Goal: Task Accomplishment & Management: Use online tool/utility

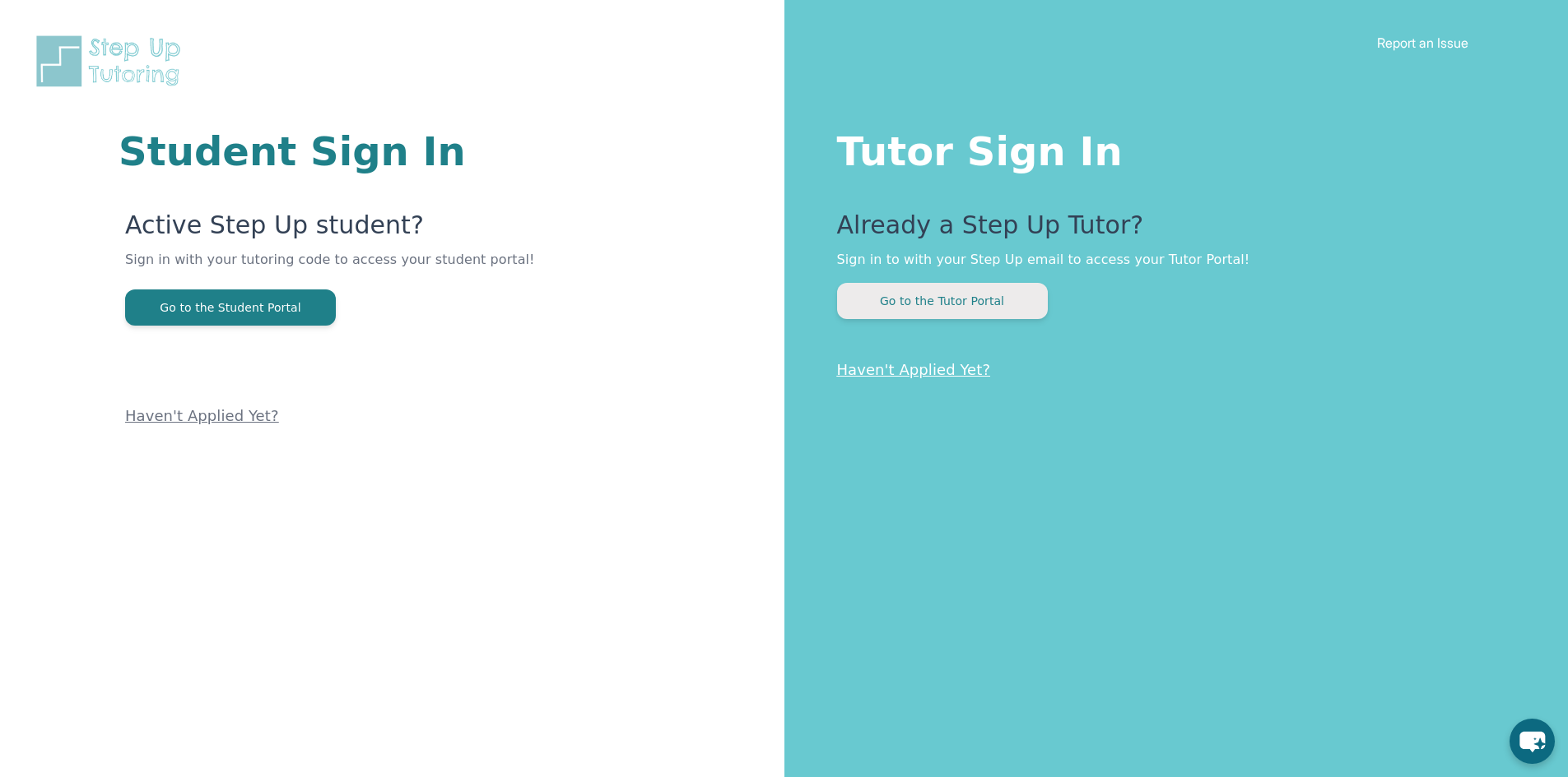
click at [896, 313] on button "Go to the Tutor Portal" at bounding box center [942, 301] width 211 height 36
